Goal: Find specific page/section: Find specific page/section

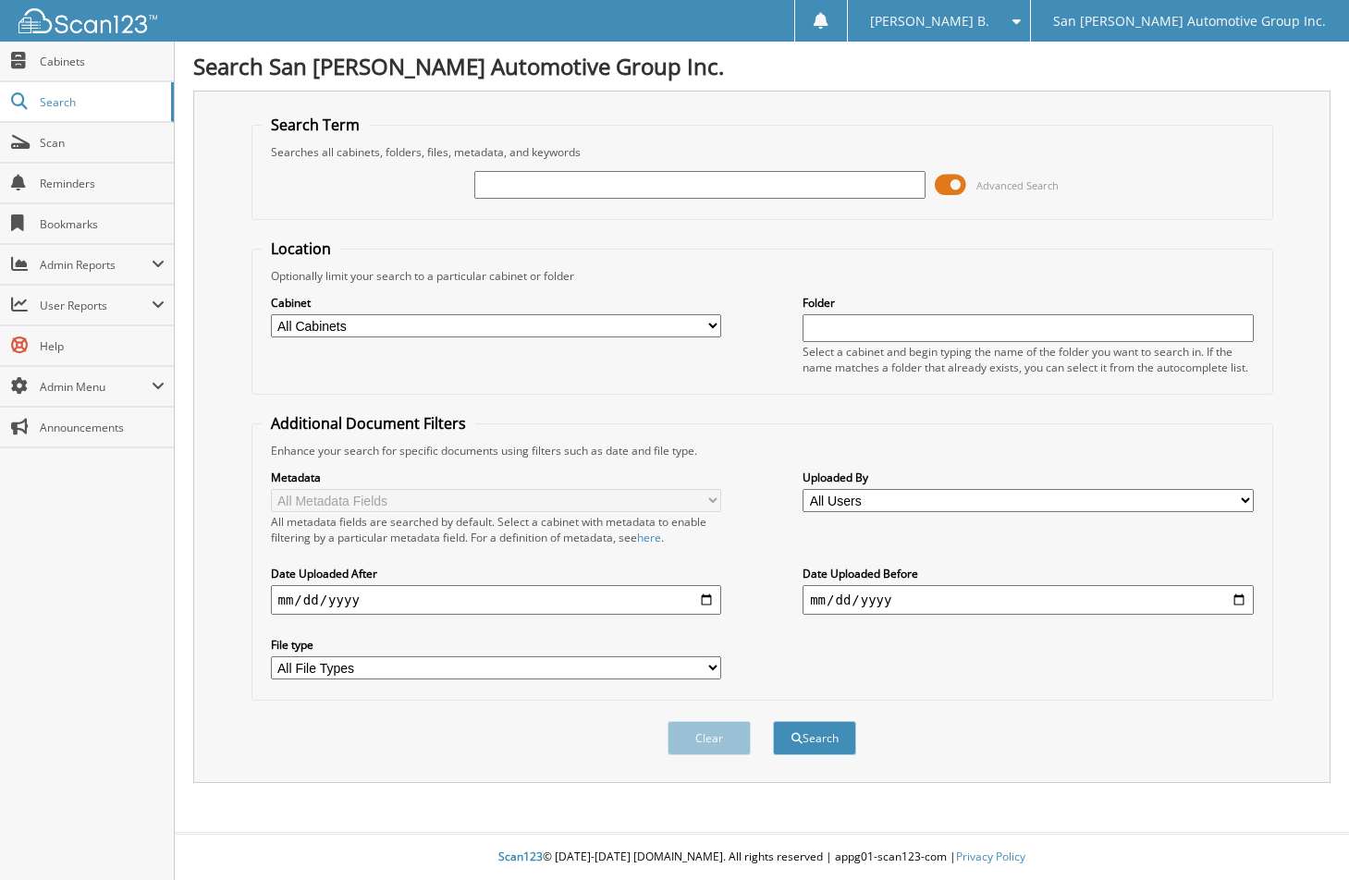
drag, startPoint x: 0, startPoint y: 0, endPoint x: 756, endPoint y: 188, distance: 779.3
click at [756, 188] on input "text" at bounding box center [699, 185] width 450 height 28
type input "IGNITINO"
click at [773, 721] on button "Search" at bounding box center [814, 738] width 83 height 34
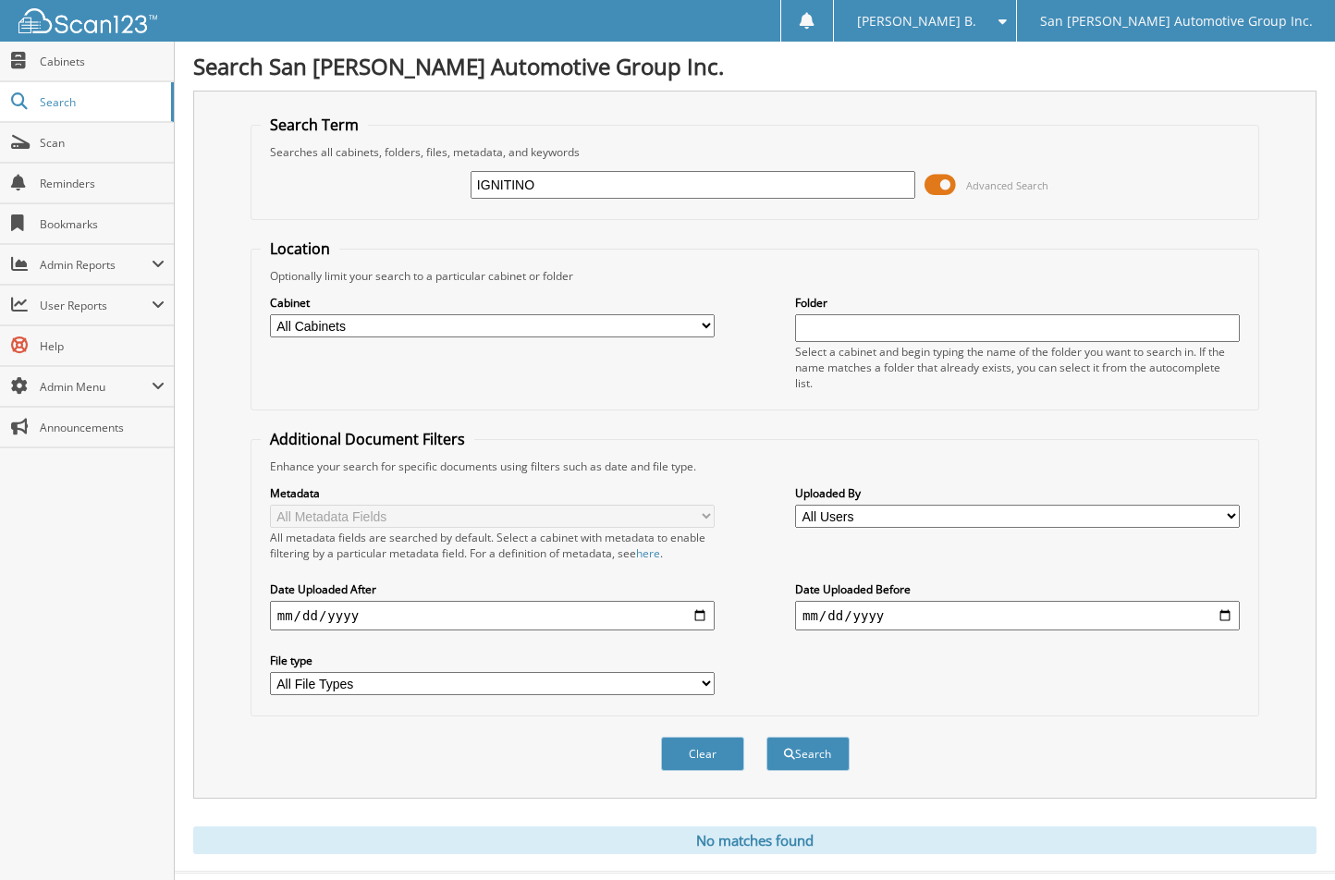
drag, startPoint x: 767, startPoint y: 174, endPoint x: -141, endPoint y: 190, distance: 909.1
click at [0, 190] on html "[PERSON_NAME] B. Settings Logout San [PERSON_NAME] Automotive Group Inc. Close …" at bounding box center [667, 459] width 1335 height 919
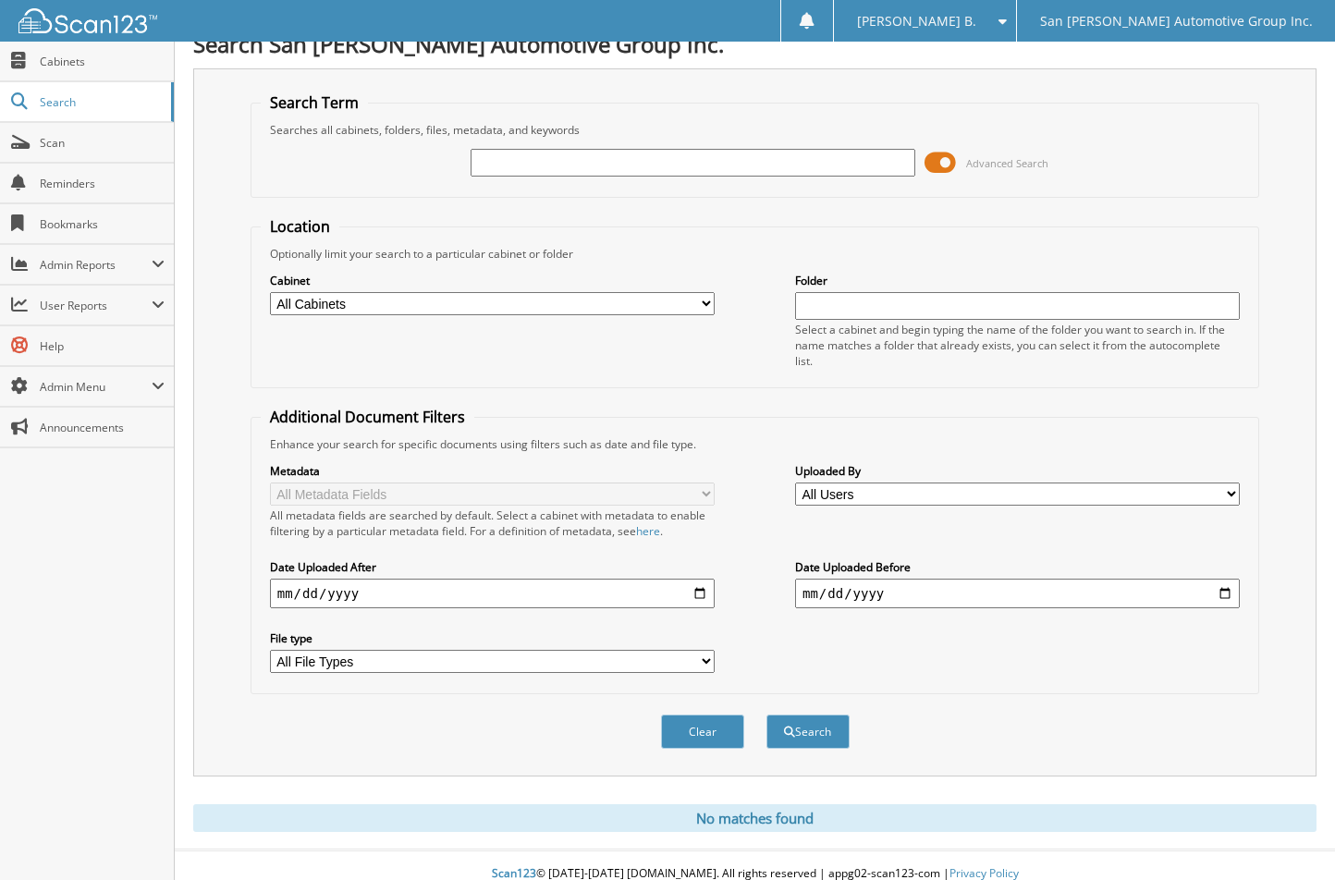
scroll to position [40, 0]
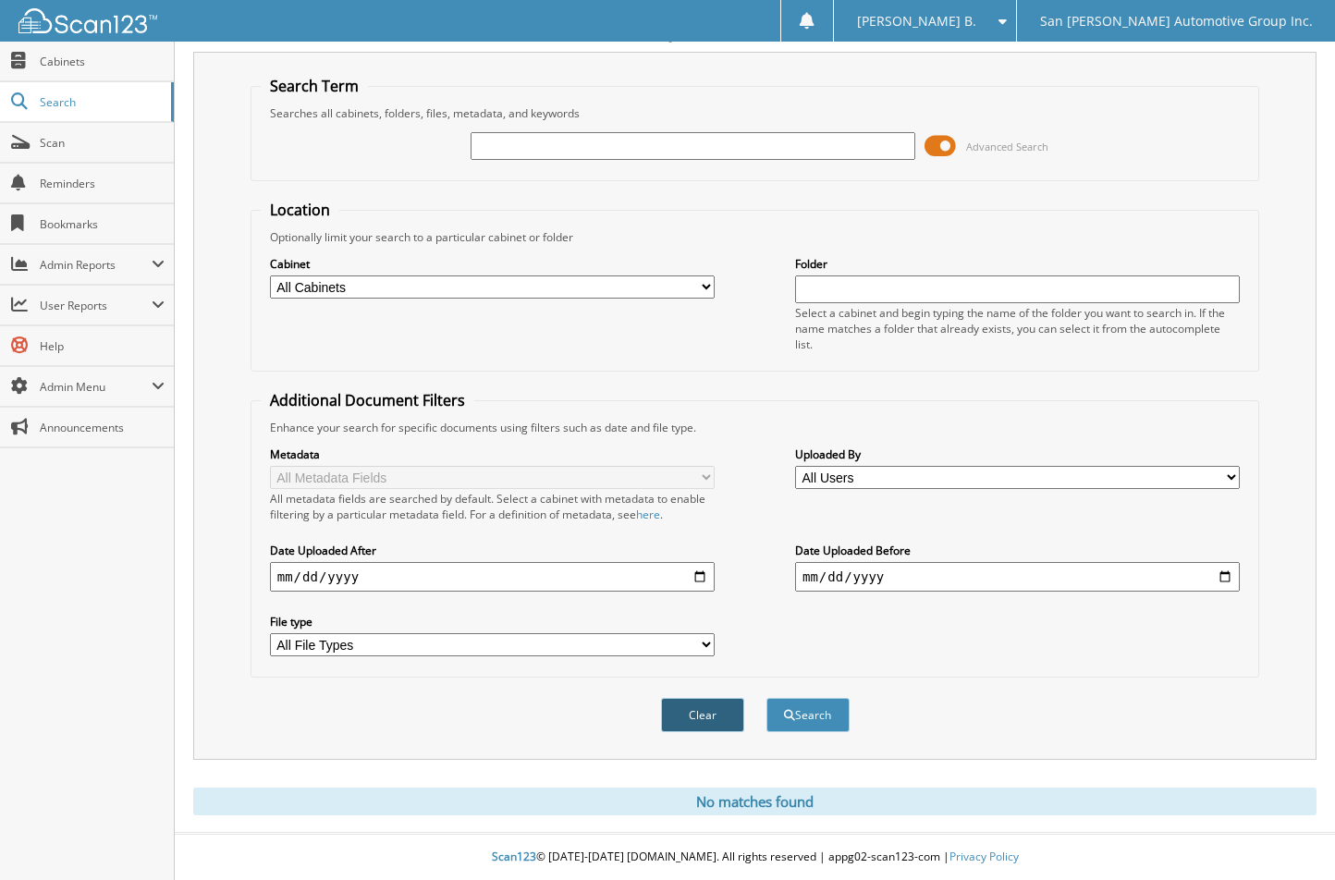
click at [723, 716] on button "Clear" at bounding box center [702, 715] width 83 height 34
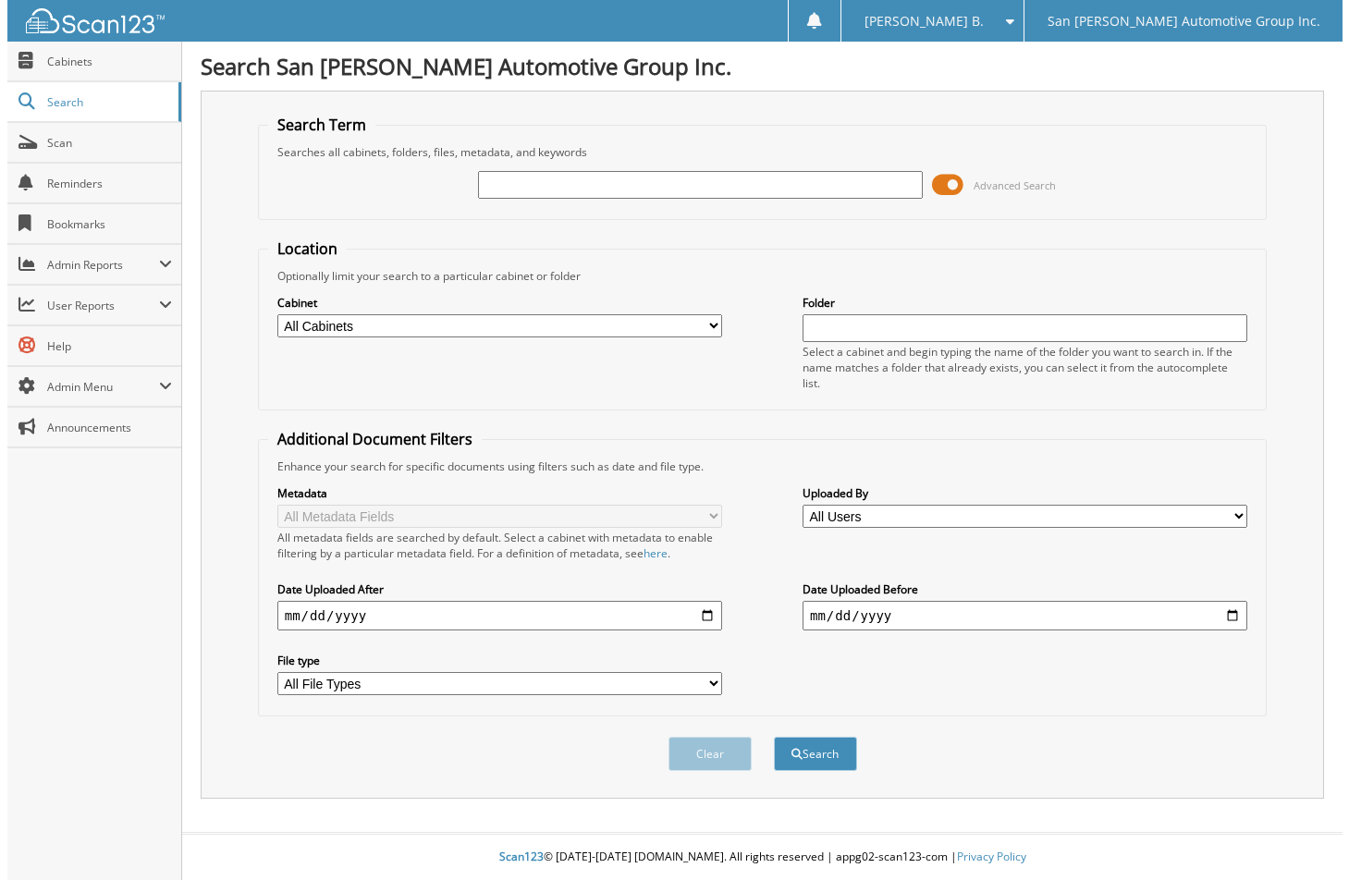
scroll to position [0, 0]
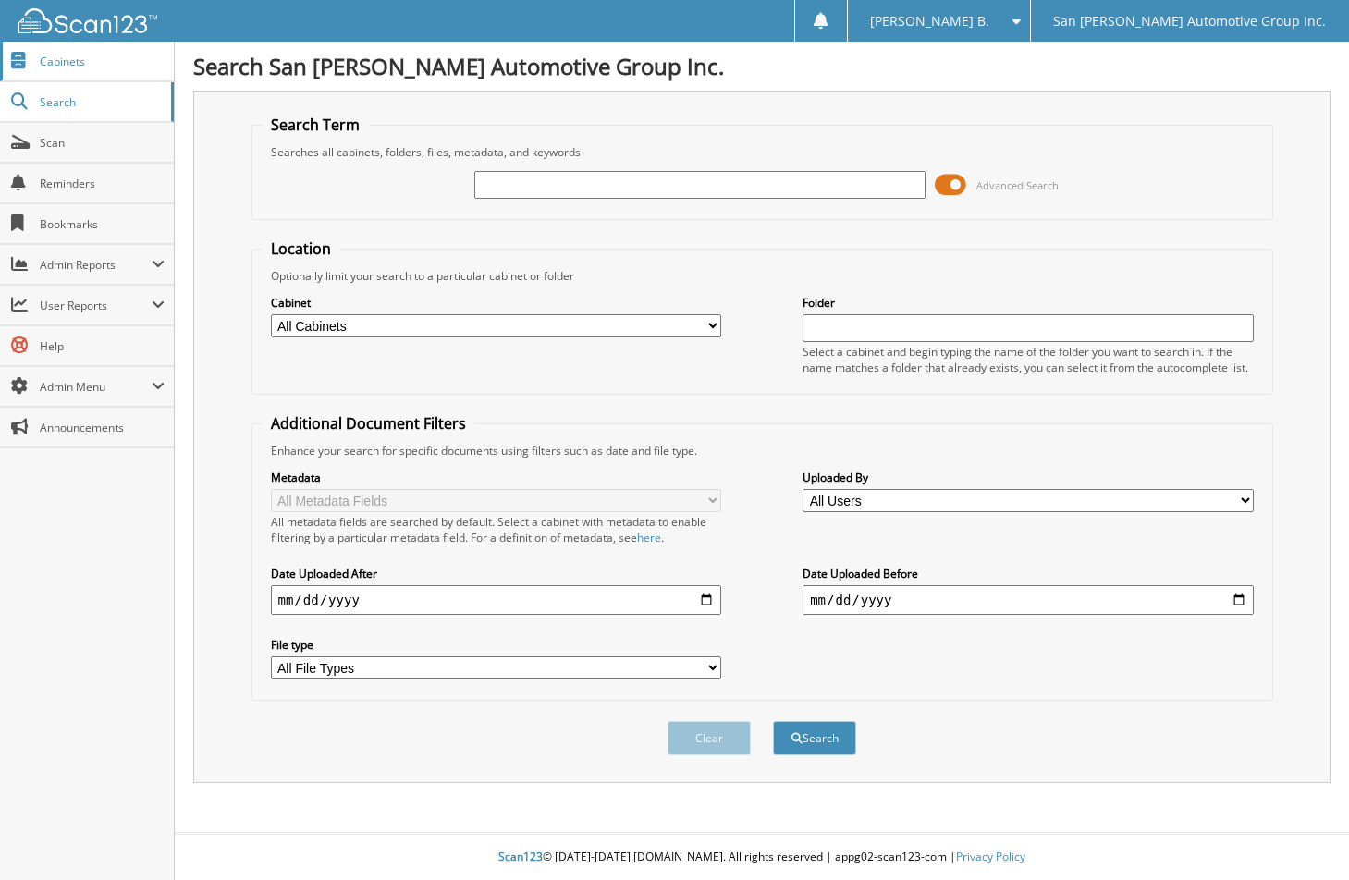
drag, startPoint x: 111, startPoint y: 60, endPoint x: 122, endPoint y: 67, distance: 12.8
click at [111, 61] on span "Cabinets" at bounding box center [102, 62] width 125 height 16
